Goal: Transaction & Acquisition: Purchase product/service

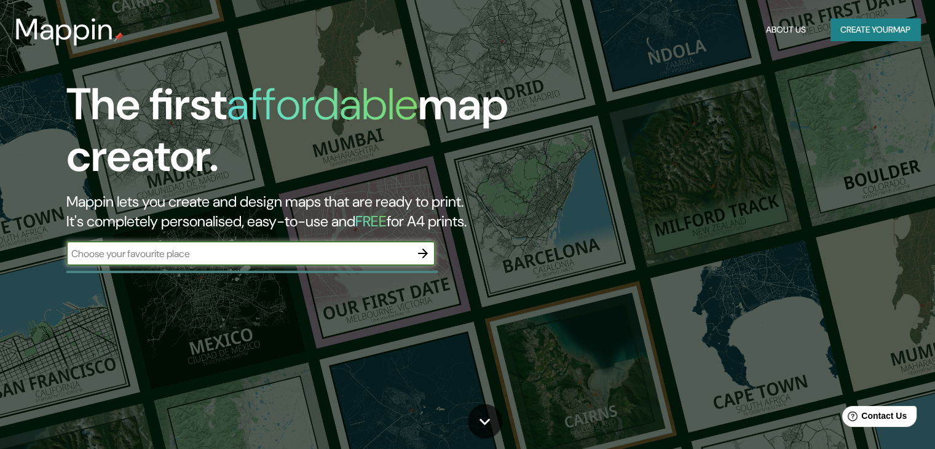
click at [293, 251] on input "text" at bounding box center [238, 254] width 344 height 14
click at [269, 250] on input "text" at bounding box center [238, 254] width 344 height 14
type input "[GEOGRAPHIC_DATA]"
click at [425, 251] on icon "button" at bounding box center [423, 253] width 10 height 10
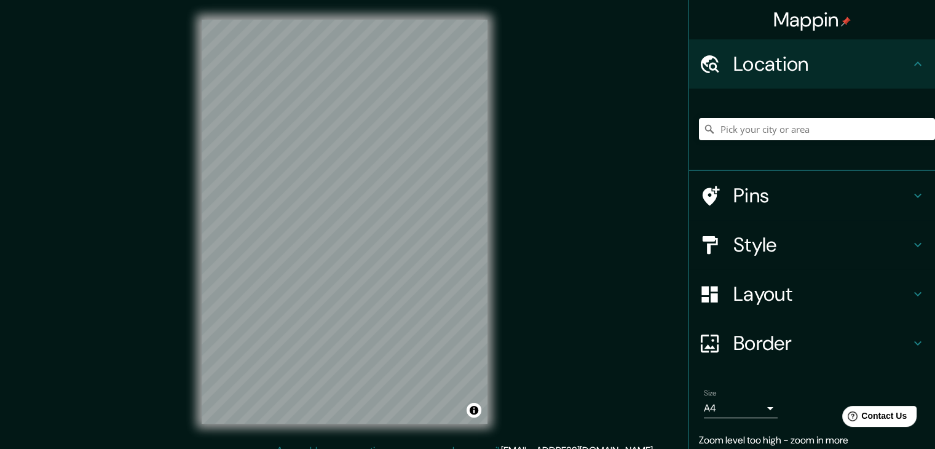
click at [510, 170] on div "Mappin Location Pins Style Layout Border Choose a border. Hint : you can make l…" at bounding box center [467, 231] width 935 height 463
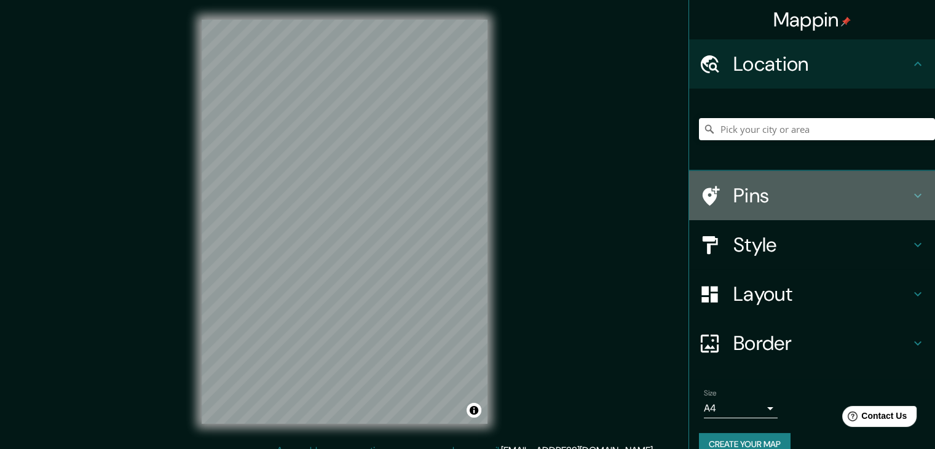
click at [766, 192] on h4 "Pins" at bounding box center [821, 195] width 177 height 25
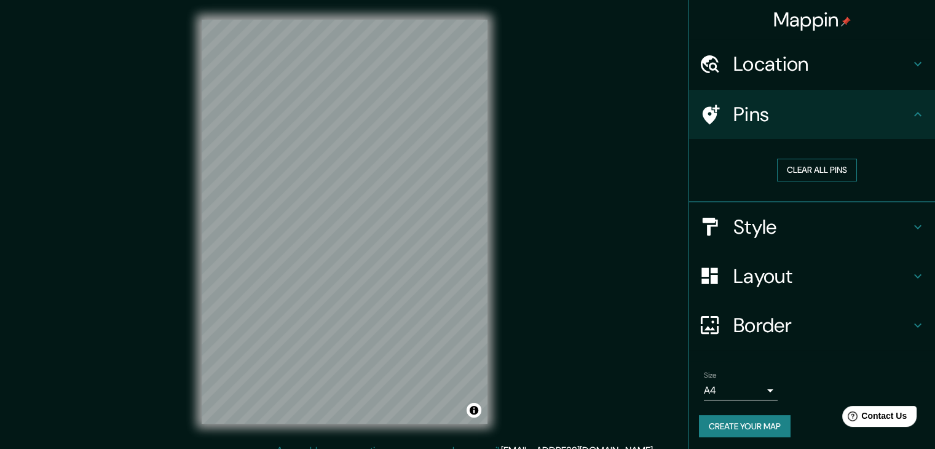
click at [783, 170] on button "Clear all pins" at bounding box center [817, 170] width 80 height 23
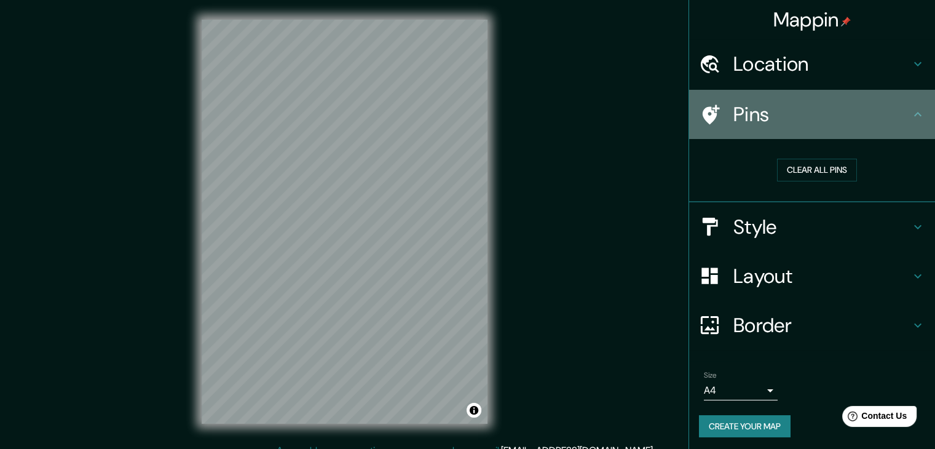
click at [718, 117] on div at bounding box center [716, 115] width 34 height 22
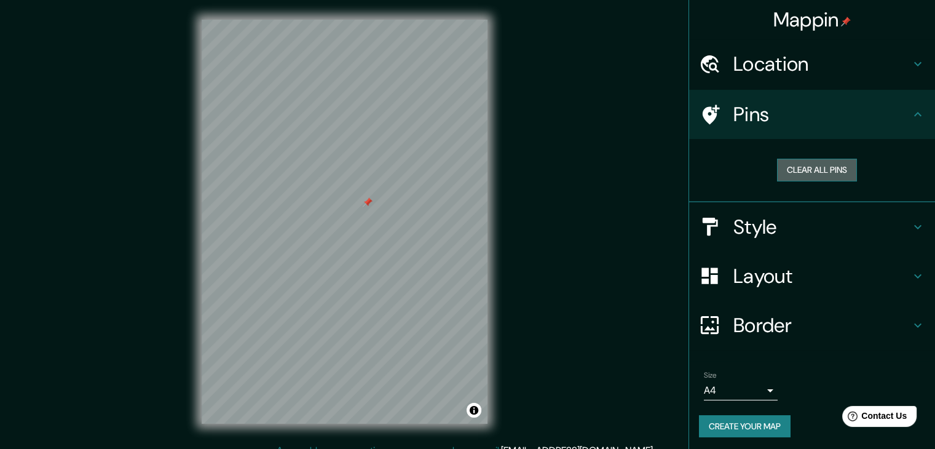
click at [803, 164] on button "Clear all pins" at bounding box center [817, 170] width 80 height 23
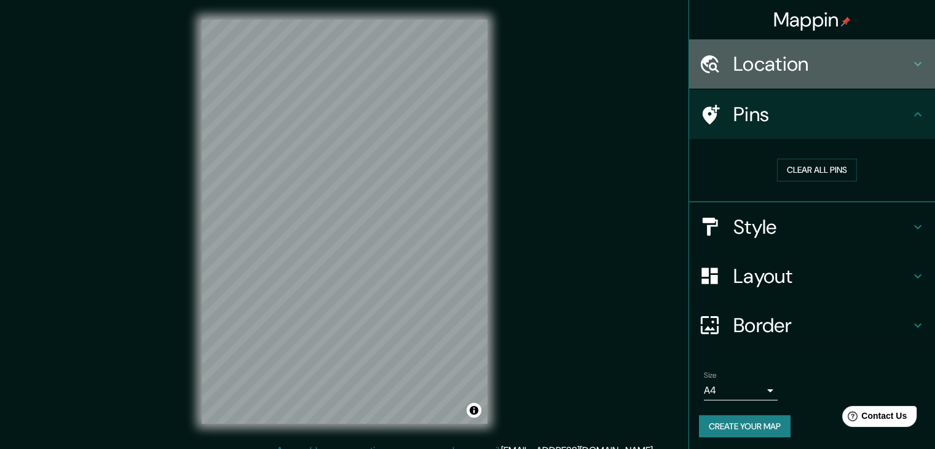
click at [741, 55] on h4 "Location" at bounding box center [821, 64] width 177 height 25
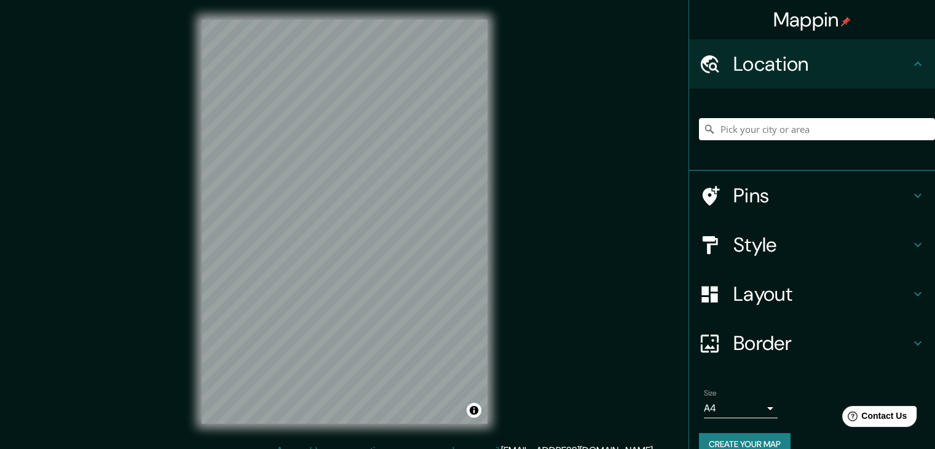
drag, startPoint x: 741, startPoint y: 55, endPoint x: 716, endPoint y: 177, distance: 124.4
click at [716, 177] on ul "Location Pins Style Layout Border Choose a border. Hint : you can make layers o…" at bounding box center [812, 254] width 246 height 431
click at [717, 190] on div at bounding box center [716, 196] width 34 height 22
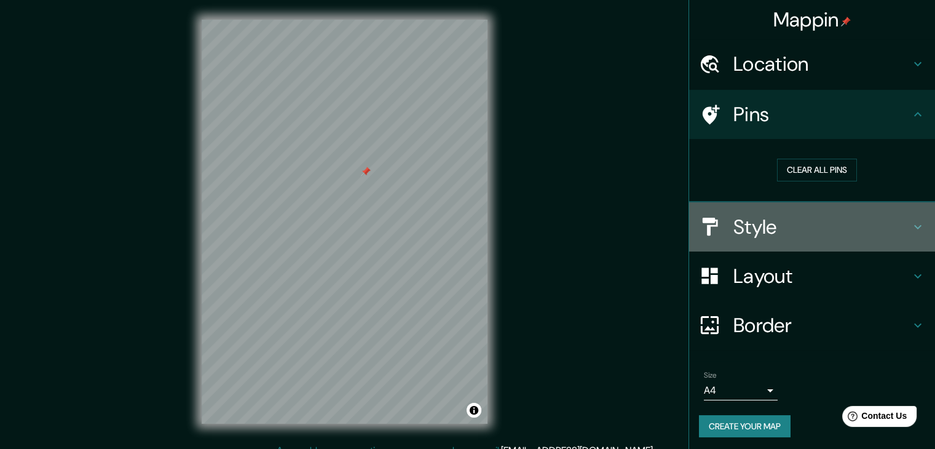
click at [792, 228] on h4 "Style" at bounding box center [821, 227] width 177 height 25
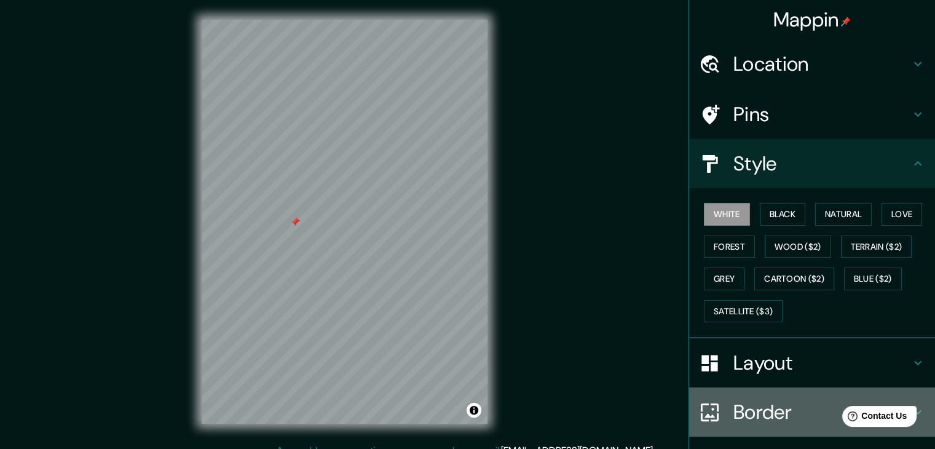
click at [740, 407] on h4 "Border" at bounding box center [821, 412] width 177 height 25
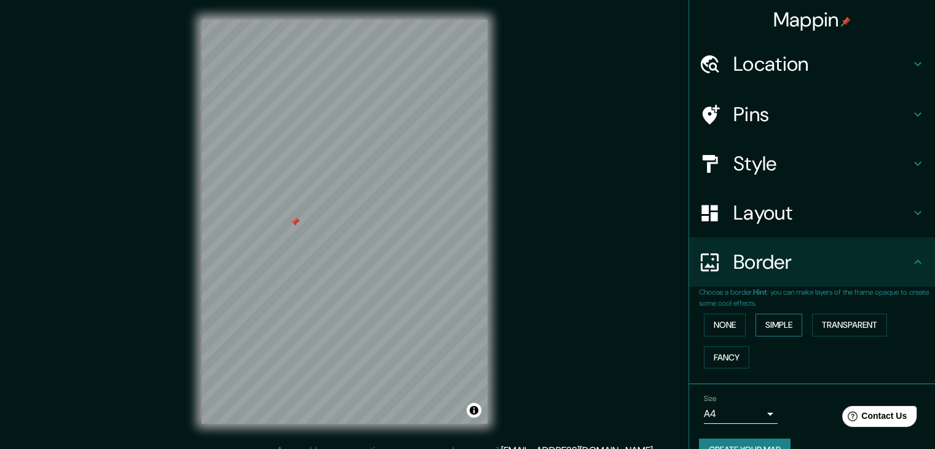
click at [780, 325] on button "Simple" at bounding box center [778, 325] width 47 height 23
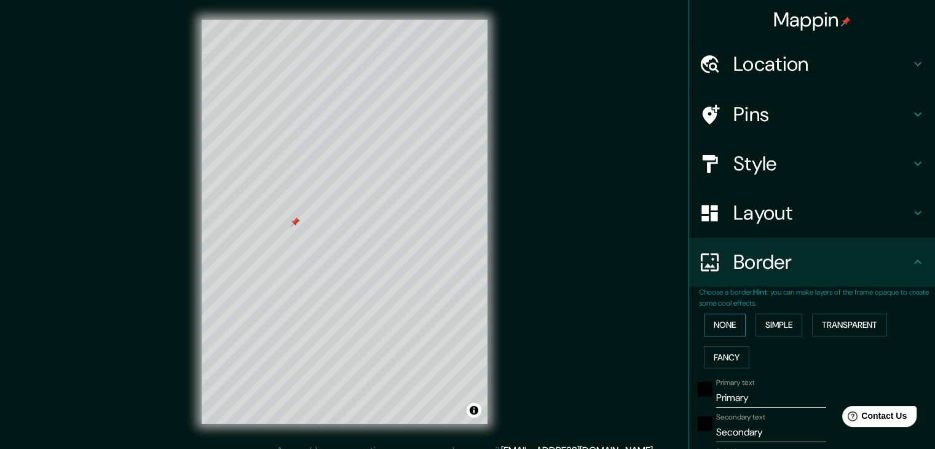
click at [725, 332] on button "None" at bounding box center [725, 325] width 42 height 23
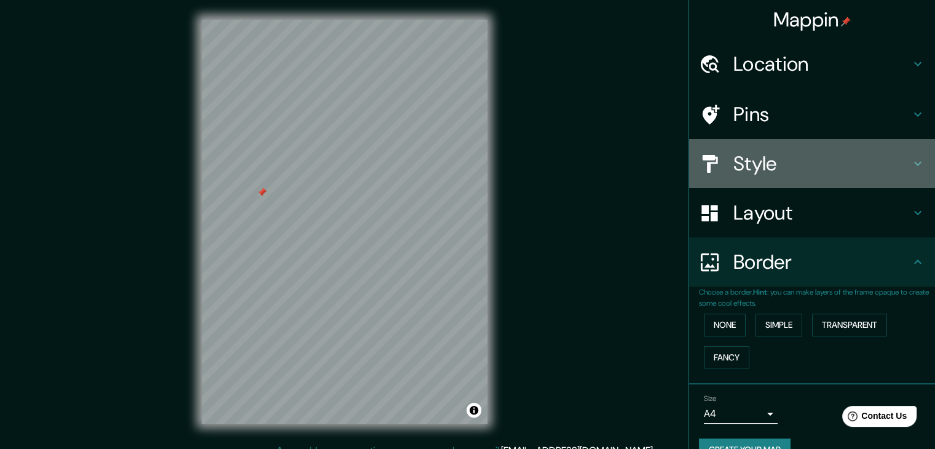
click at [745, 167] on h4 "Style" at bounding box center [821, 163] width 177 height 25
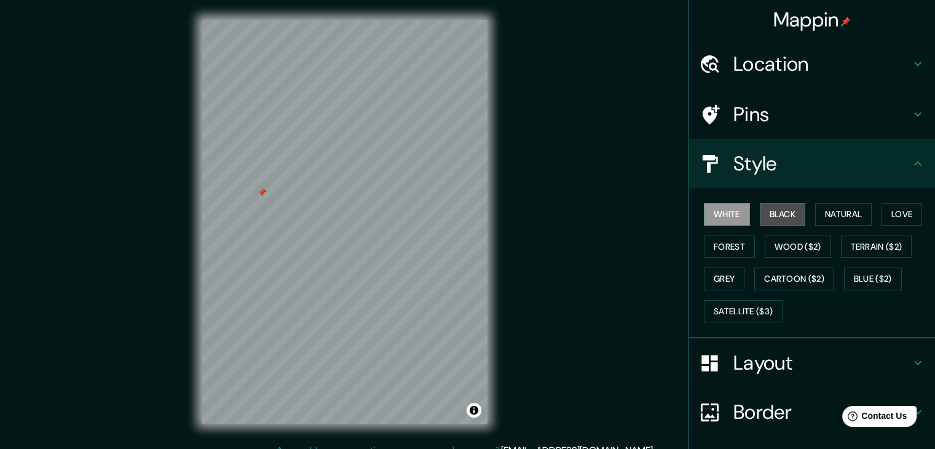
click at [776, 219] on button "Black" at bounding box center [783, 214] width 46 height 23
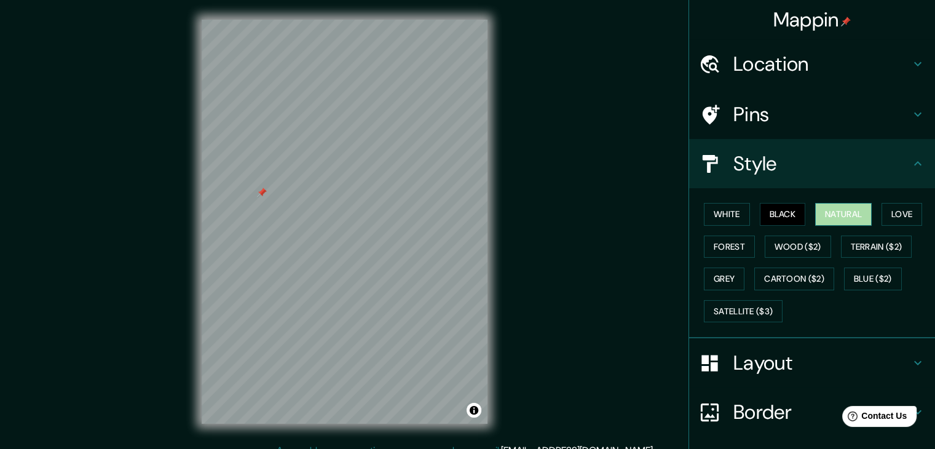
click at [845, 205] on button "Natural" at bounding box center [843, 214] width 57 height 23
click at [882, 213] on button "Love" at bounding box center [902, 214] width 41 height 23
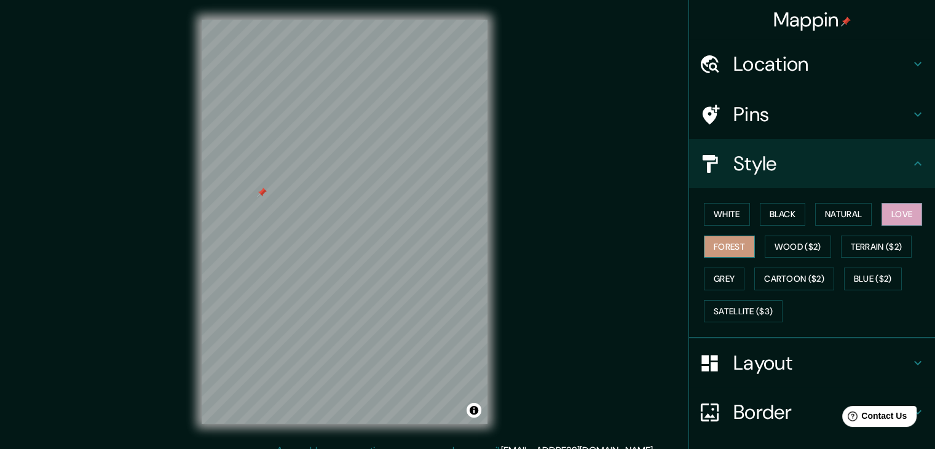
click at [720, 243] on button "Forest" at bounding box center [729, 246] width 51 height 23
click at [799, 241] on button "Wood ($2)" at bounding box center [798, 246] width 66 height 23
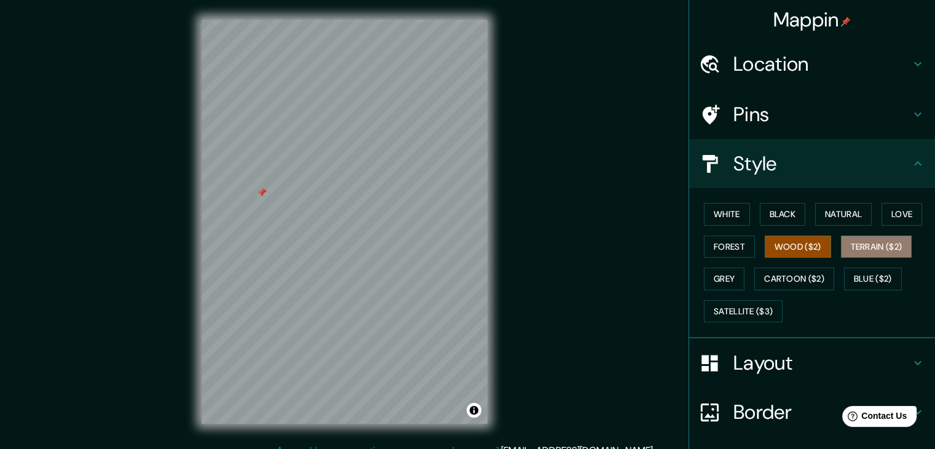
click at [866, 245] on button "Terrain ($2)" at bounding box center [876, 246] width 71 height 23
click at [713, 274] on button "Grey" at bounding box center [724, 278] width 41 height 23
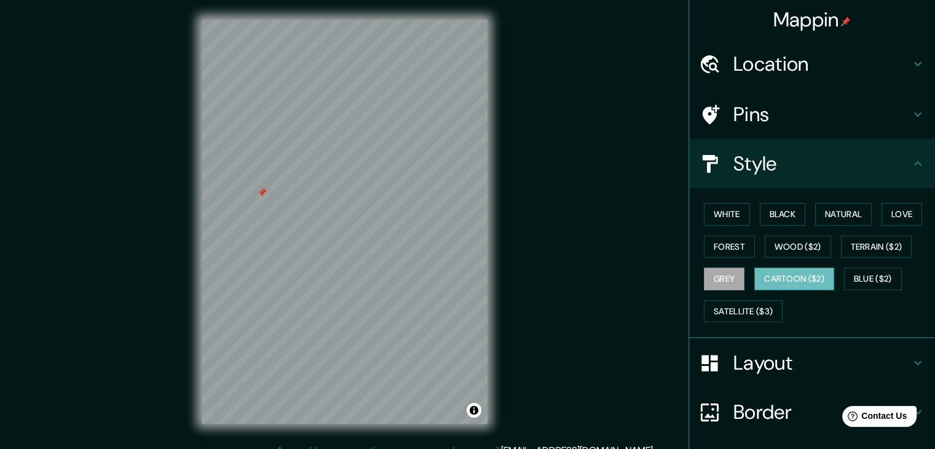
click at [770, 274] on button "Cartoon ($2)" at bounding box center [794, 278] width 80 height 23
click at [867, 281] on button "Blue ($2)" at bounding box center [873, 278] width 58 height 23
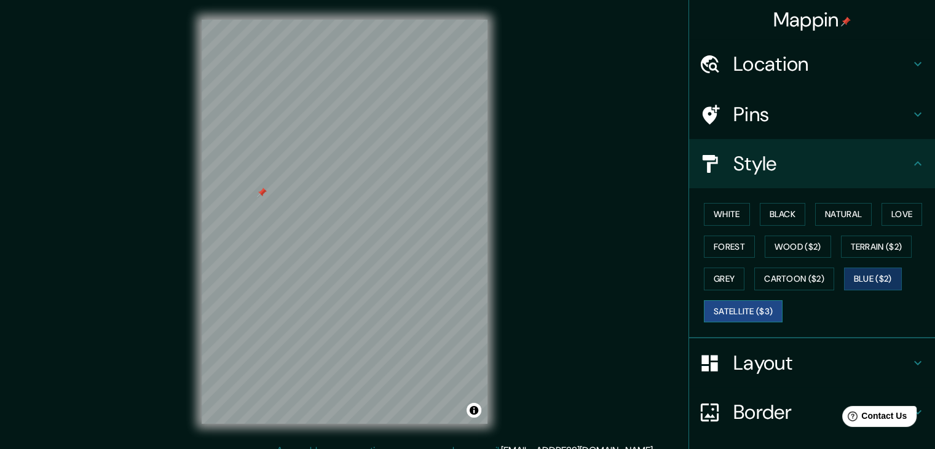
click at [743, 308] on button "Satellite ($3)" at bounding box center [743, 311] width 79 height 23
click at [905, 212] on button "Love" at bounding box center [902, 214] width 41 height 23
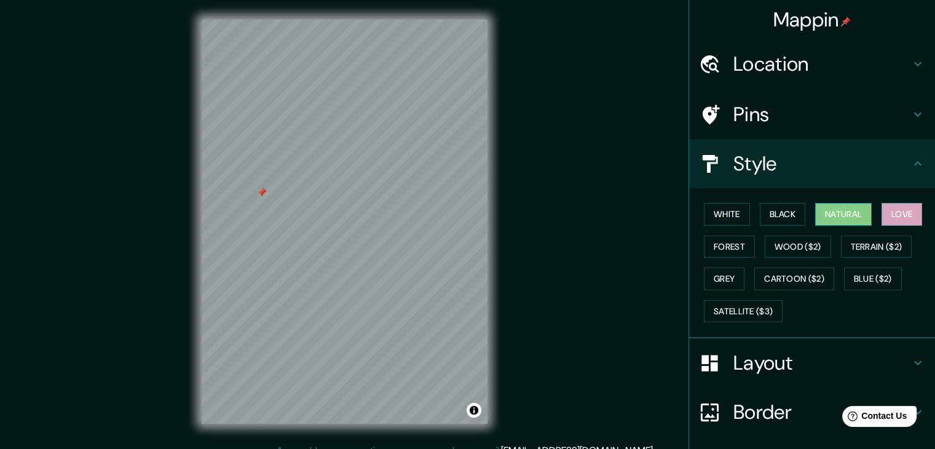
click at [847, 219] on button "Natural" at bounding box center [843, 214] width 57 height 23
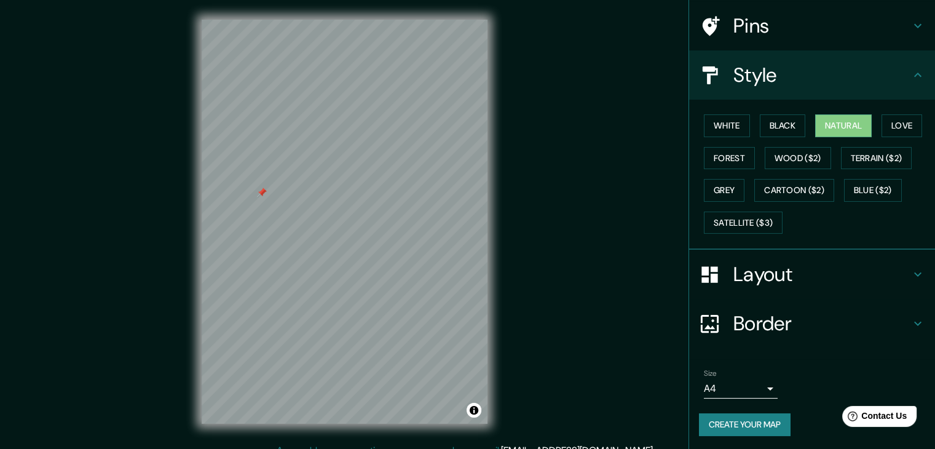
scroll to position [14, 0]
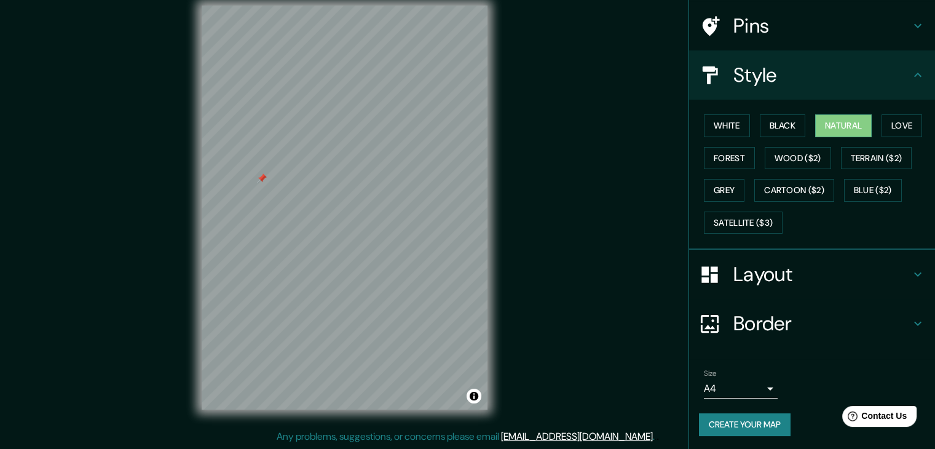
click at [743, 426] on button "Create your map" at bounding box center [745, 424] width 92 height 23
click at [718, 425] on button "Create your map" at bounding box center [745, 424] width 92 height 23
click at [718, 425] on div "Create your map" at bounding box center [812, 424] width 226 height 23
